Goal: Task Accomplishment & Management: Manage account settings

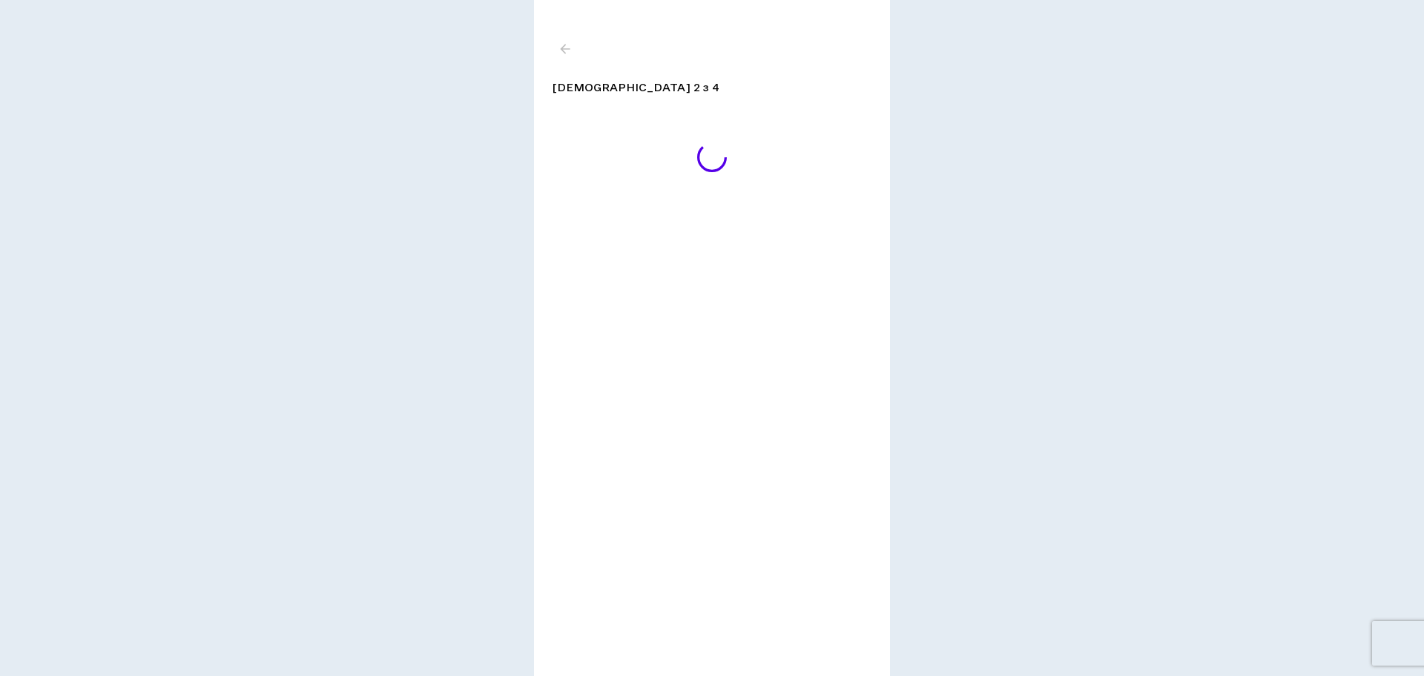
click at [565, 47] on div "[DEMOGRAPHIC_DATA] 2 з 4" at bounding box center [712, 65] width 320 height 59
click at [559, 50] on div "[DEMOGRAPHIC_DATA] 2 з 4" at bounding box center [712, 65] width 320 height 59
